Goal: Information Seeking & Learning: Learn about a topic

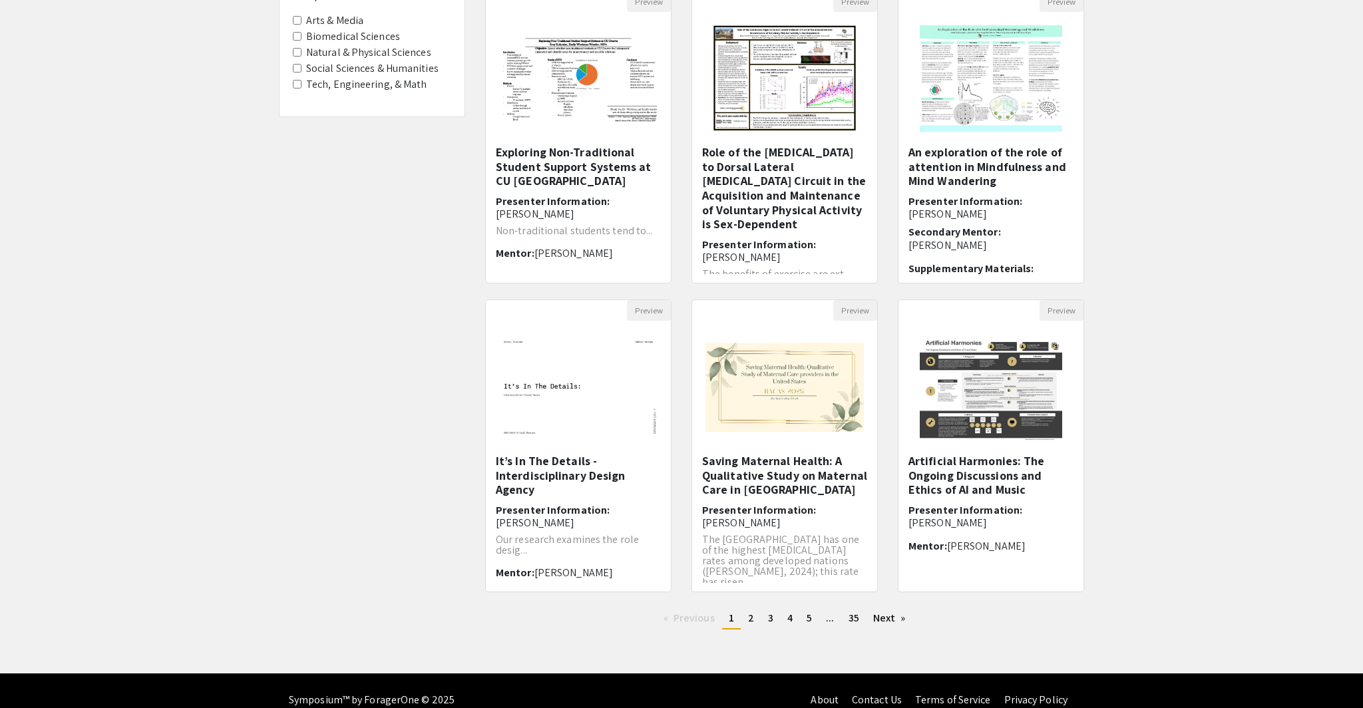
scroll to position [174, 0]
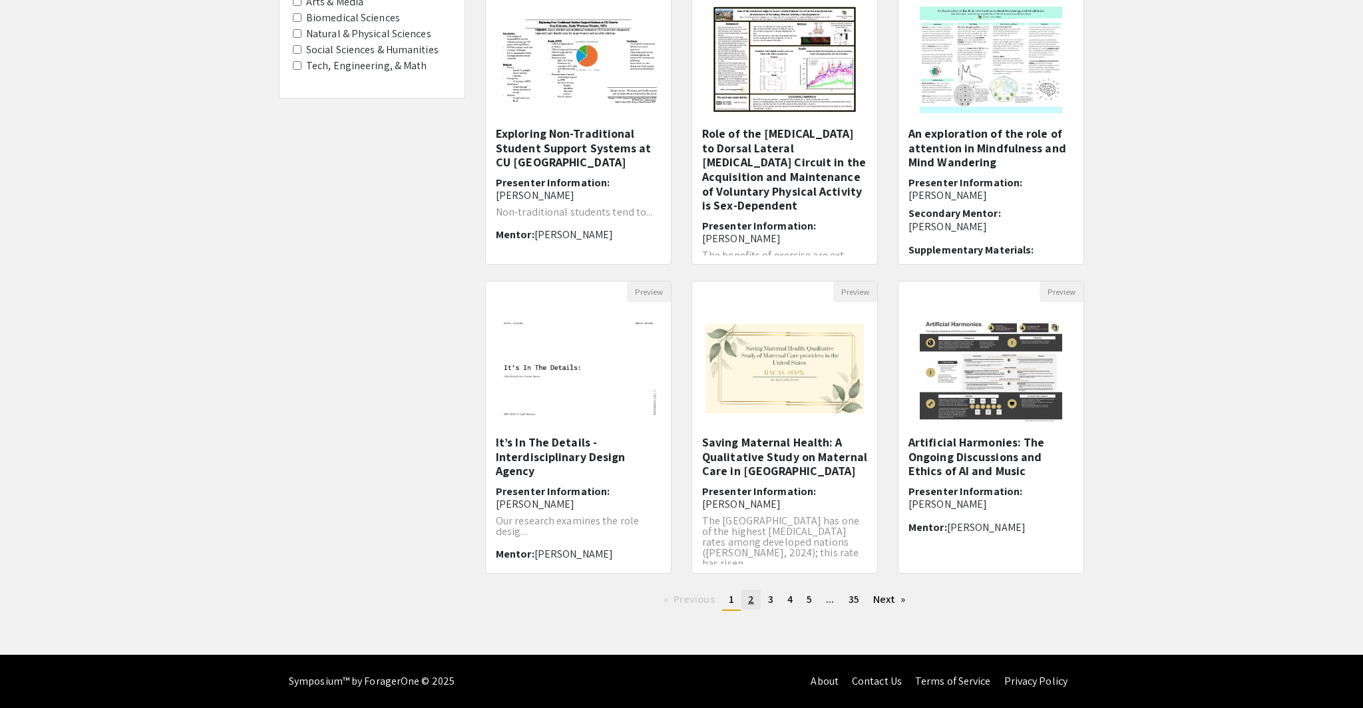
click at [752, 600] on span "2" at bounding box center [751, 599] width 6 height 14
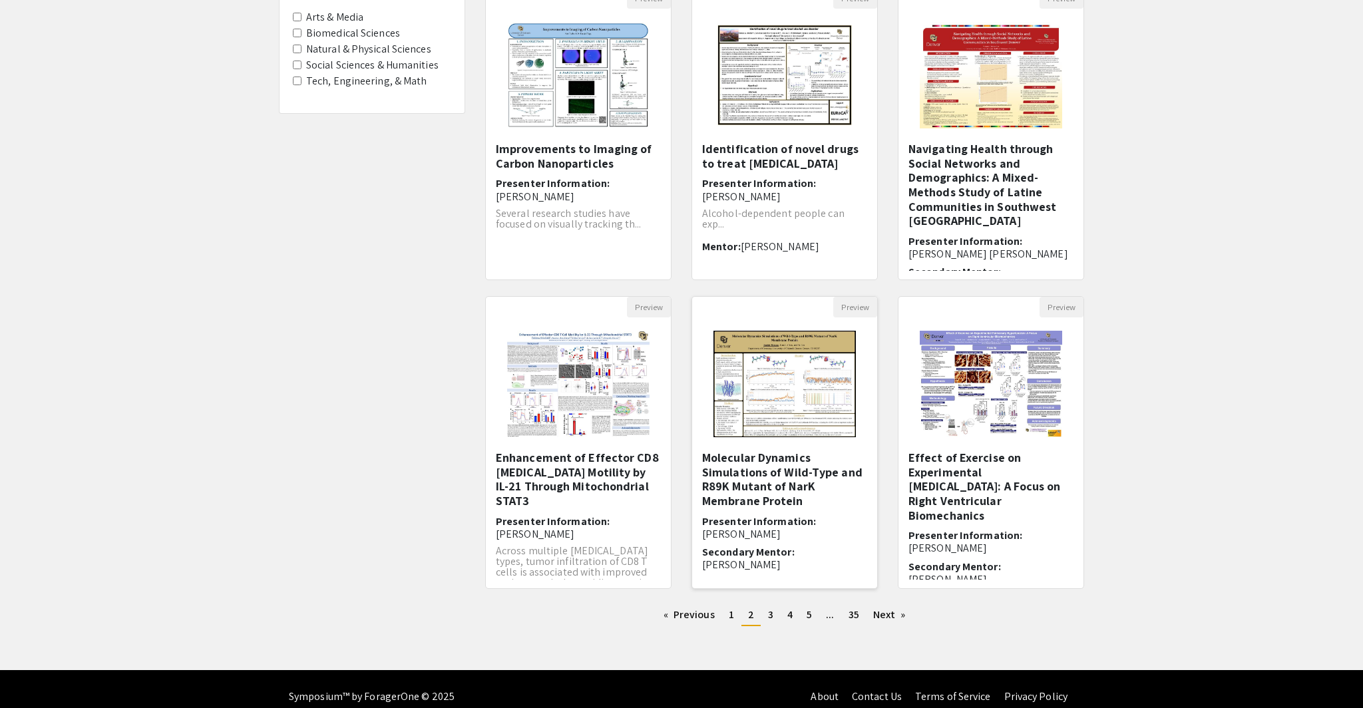
scroll to position [174, 0]
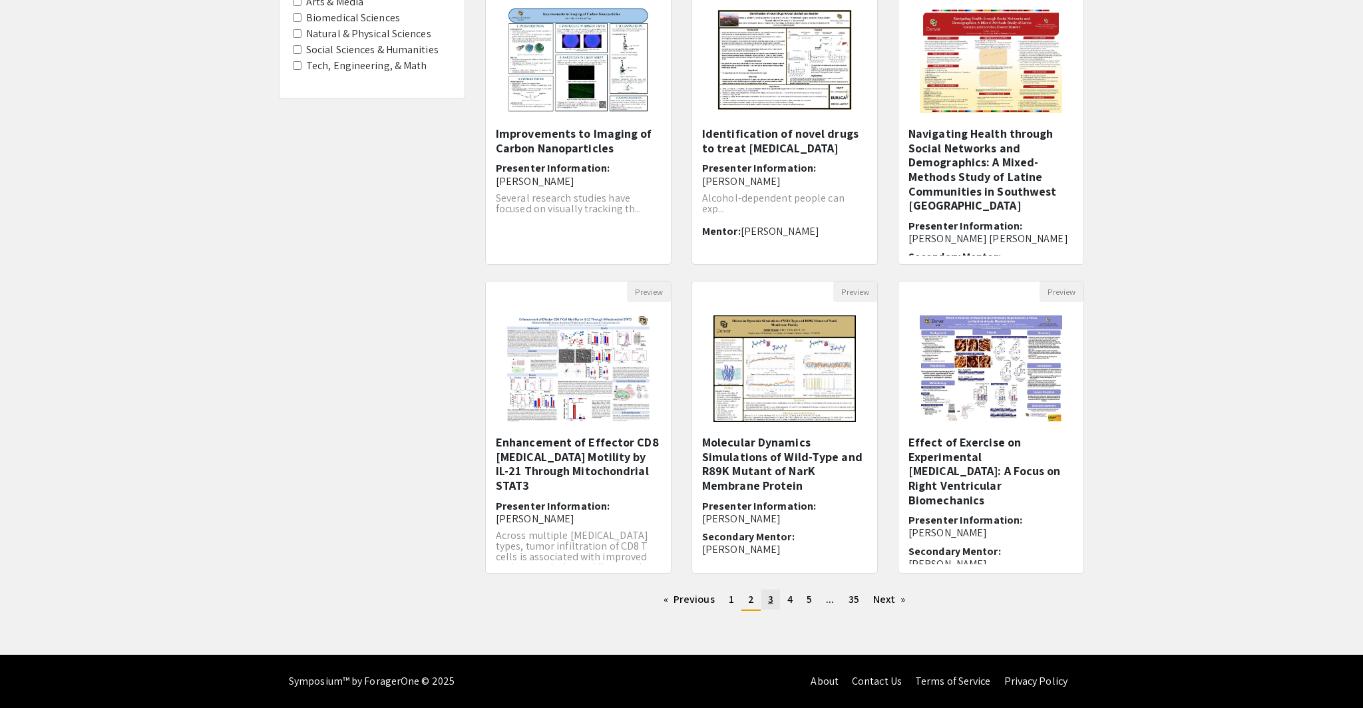
click at [768, 600] on span "3" at bounding box center [770, 599] width 5 height 14
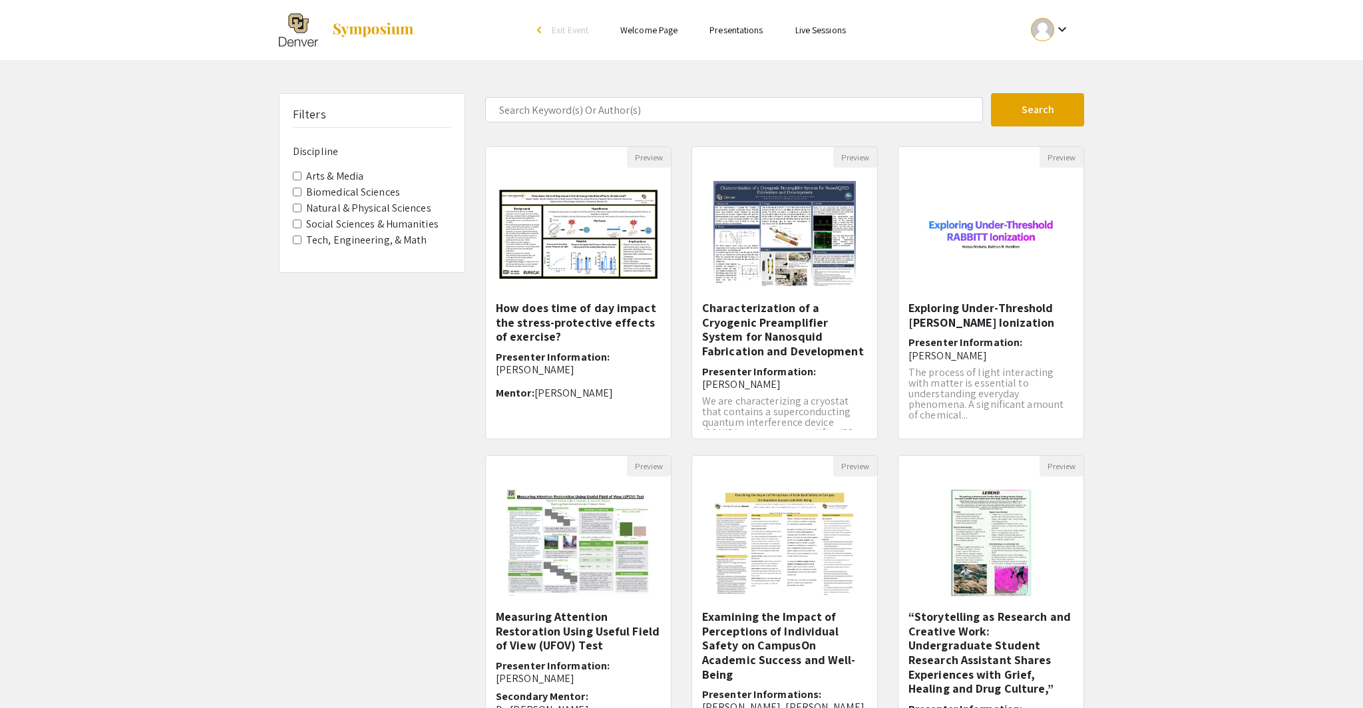
click at [294, 226] on Humanities "Social Sciences & Humanities" at bounding box center [297, 224] width 9 height 9
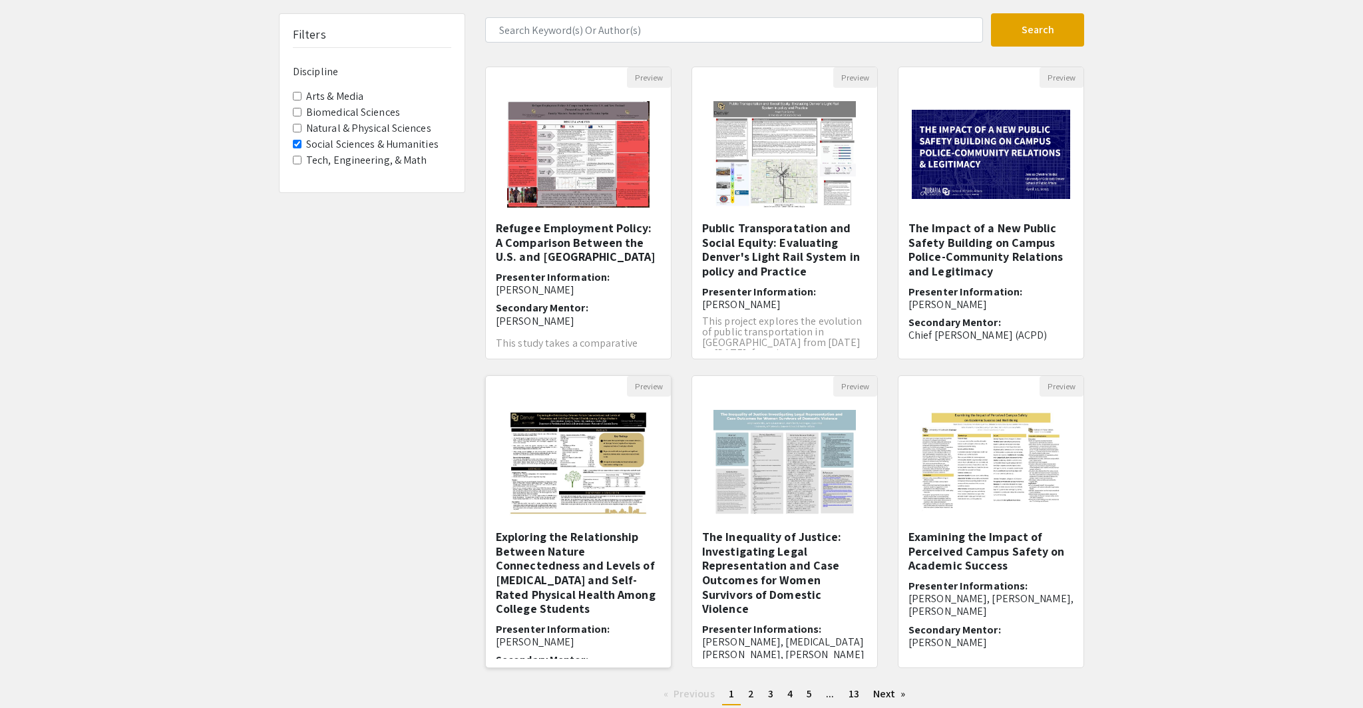
scroll to position [174, 0]
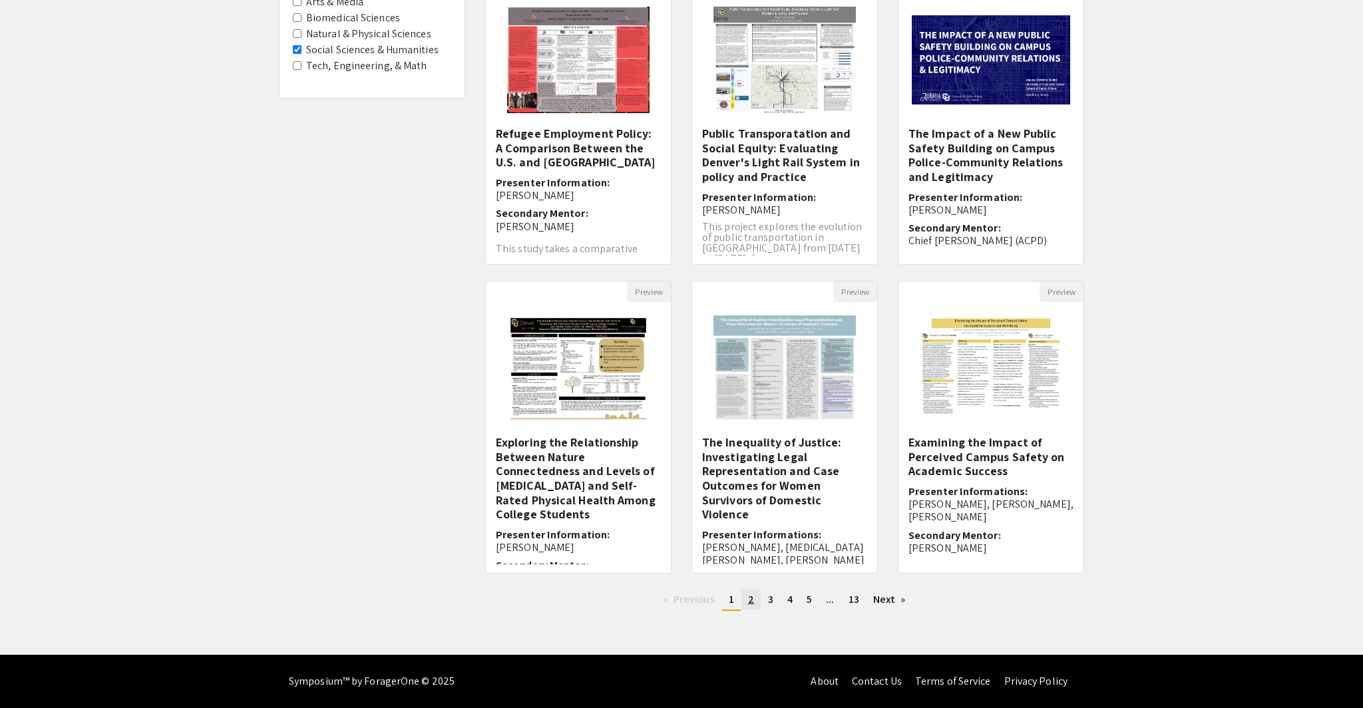
click at [750, 604] on span "2" at bounding box center [751, 599] width 6 height 14
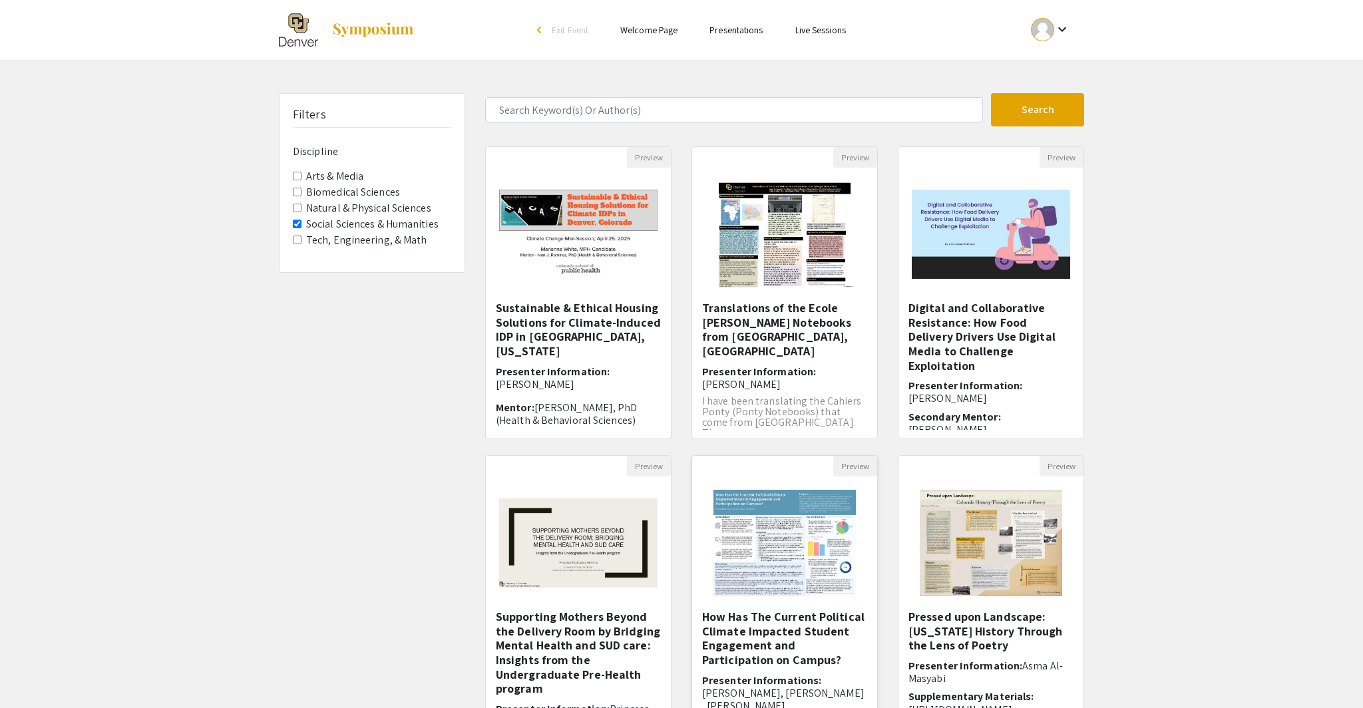
click at [761, 618] on h5 "How Has The Current Political Climate Impacted Student Engagement and Participa…" at bounding box center [784, 638] width 165 height 57
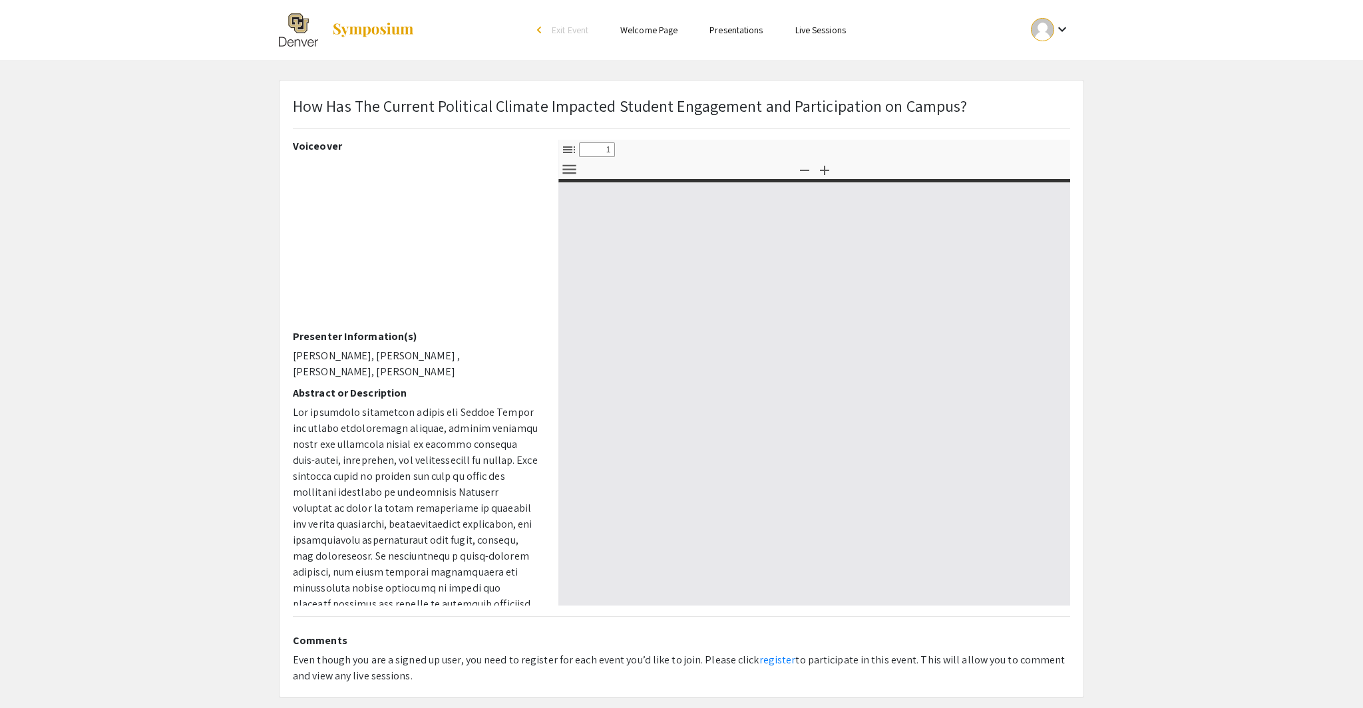
select select "custom"
type input "0"
select select "custom"
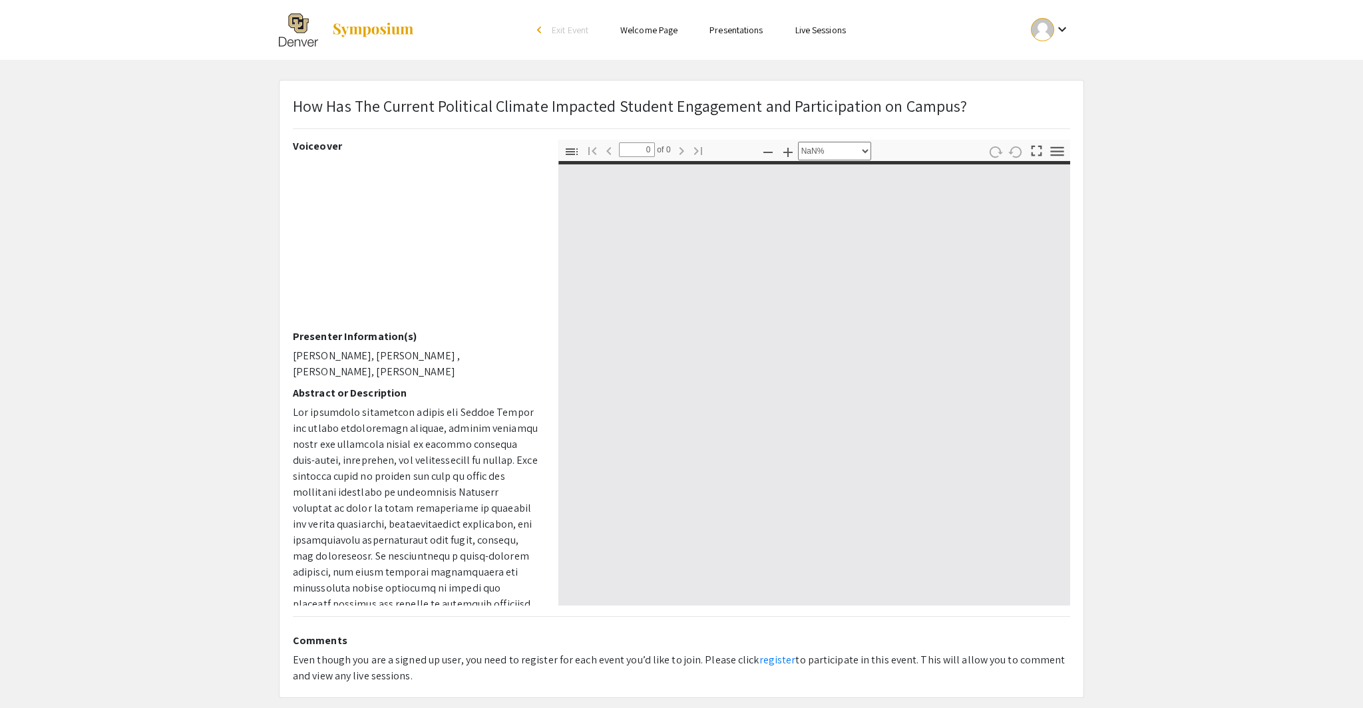
type input "1"
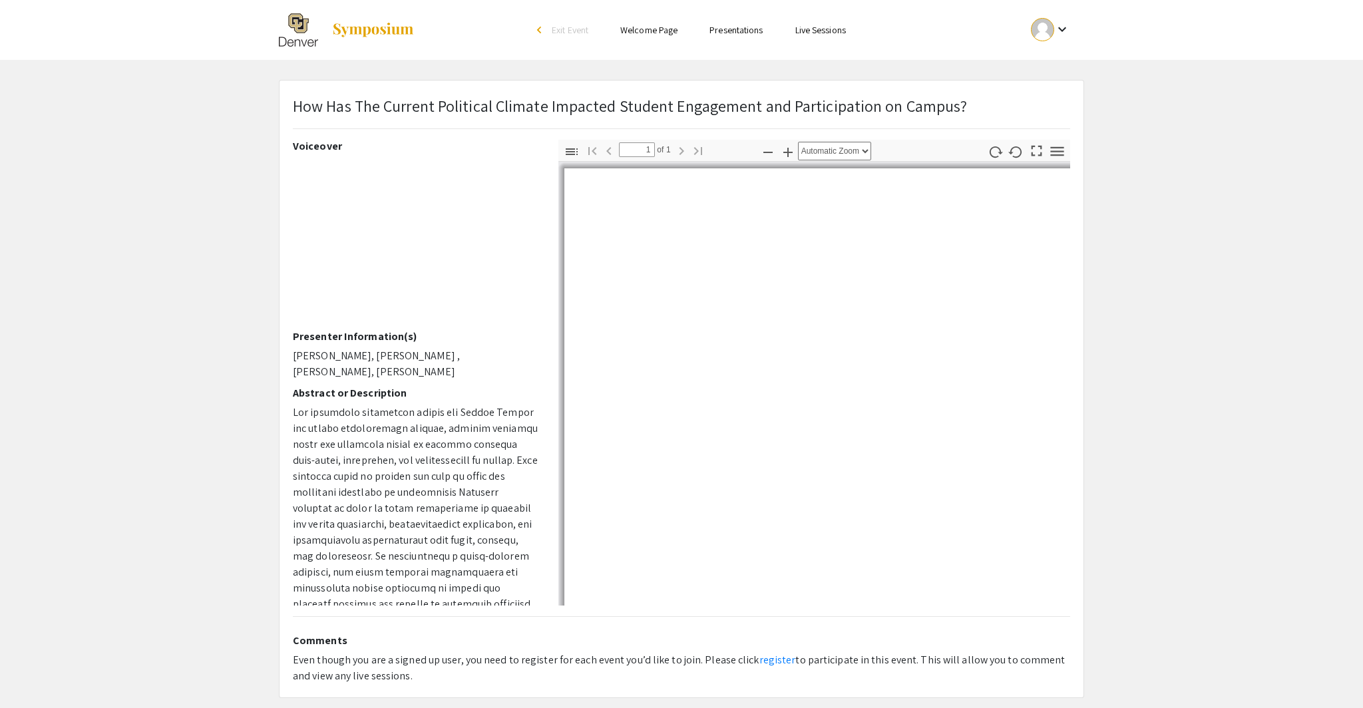
select select "auto"
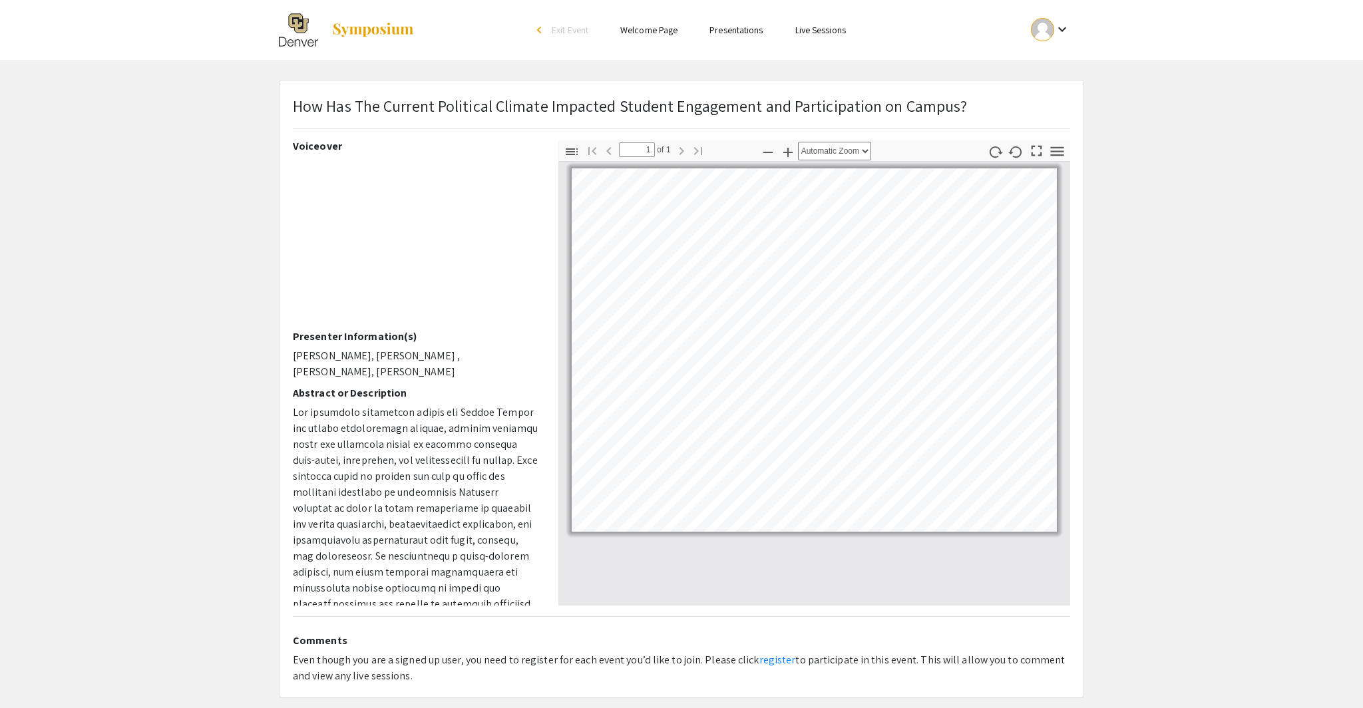
click at [229, 463] on app-presentation "How Has The Current Political Climate Impacted Student Engagement and Participa…" at bounding box center [681, 389] width 1363 height 618
